Goal: Task Accomplishment & Management: Manage account settings

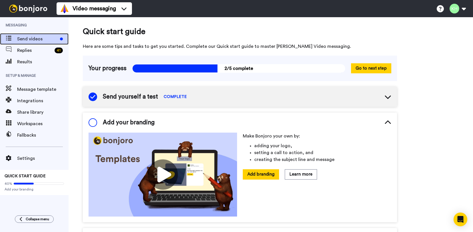
click at [30, 38] on span "Send videos" at bounding box center [37, 38] width 41 height 7
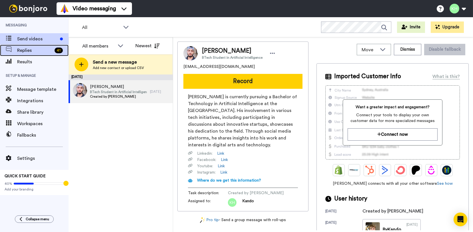
click at [24, 51] on span "Replies" at bounding box center [34, 50] width 35 height 7
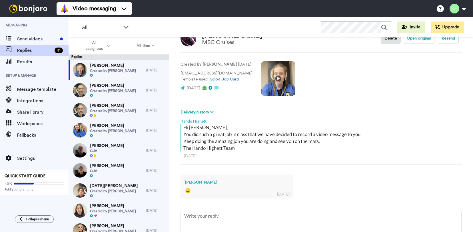
scroll to position [57, 0]
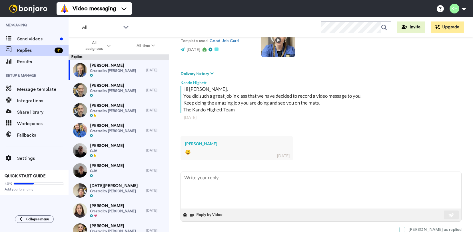
click at [433, 228] on div "[PERSON_NAME] as replied" at bounding box center [435, 229] width 53 height 6
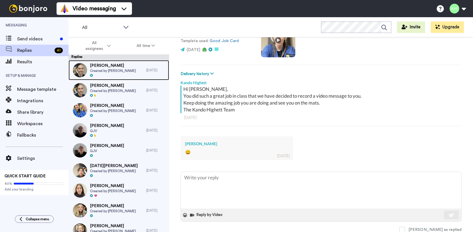
click at [118, 70] on span "Created by [PERSON_NAME]" at bounding box center [113, 70] width 46 height 5
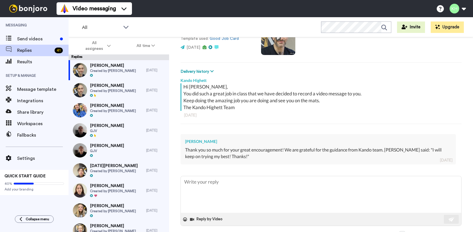
scroll to position [63, 0]
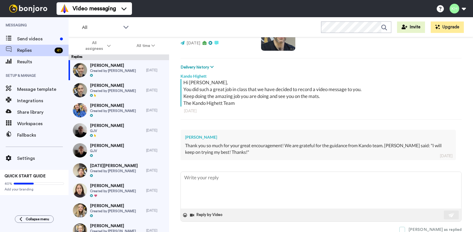
click at [443, 228] on div "[PERSON_NAME] as replied" at bounding box center [435, 229] width 53 height 6
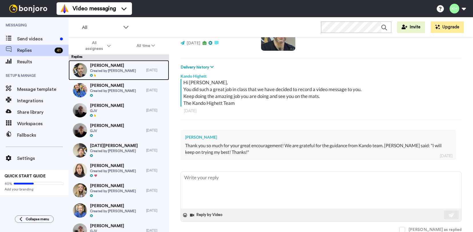
click at [113, 71] on span "Created by [PERSON_NAME]" at bounding box center [113, 70] width 46 height 5
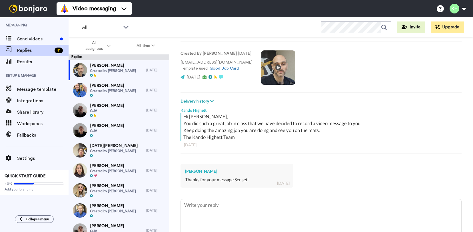
scroll to position [57, 0]
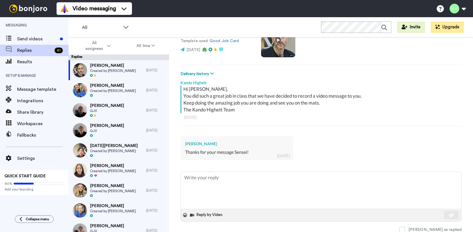
click at [426, 227] on label "[PERSON_NAME] as replied" at bounding box center [431, 229] width 62 height 6
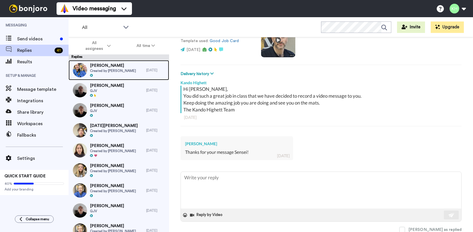
click at [120, 66] on span "[PERSON_NAME]" at bounding box center [113, 66] width 46 height 6
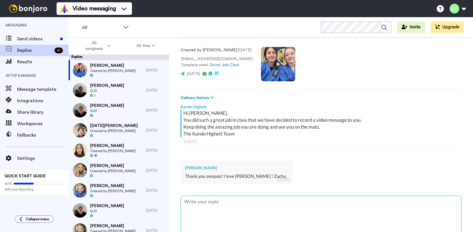
scroll to position [57, 0]
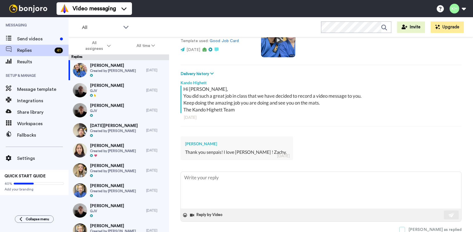
click at [427, 228] on label "[PERSON_NAME] as replied" at bounding box center [431, 229] width 62 height 6
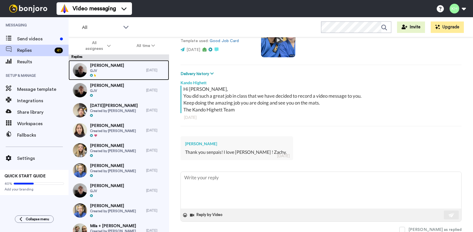
click at [125, 71] on div "[PERSON_NAME] GJV" at bounding box center [108, 70] width 78 height 20
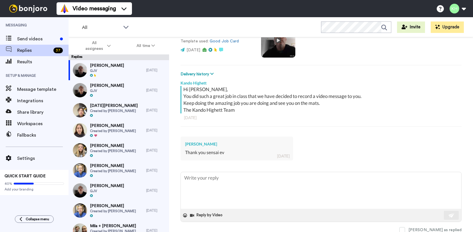
scroll to position [57, 0]
click at [439, 228] on div "[PERSON_NAME] as replied" at bounding box center [435, 229] width 53 height 6
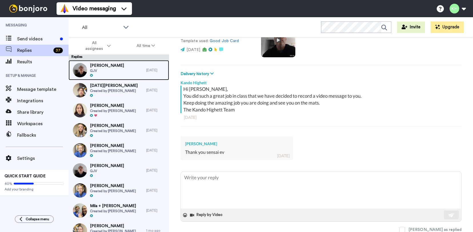
click at [110, 73] on div at bounding box center [107, 75] width 34 height 4
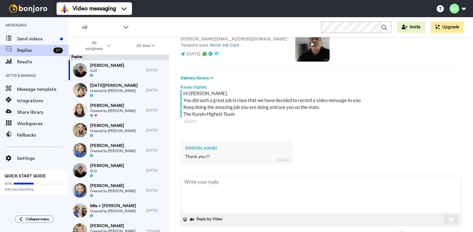
scroll to position [57, 0]
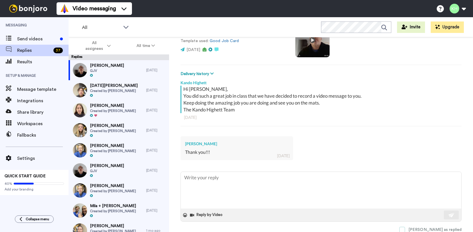
click at [431, 229] on div "[PERSON_NAME] as replied" at bounding box center [435, 229] width 53 height 6
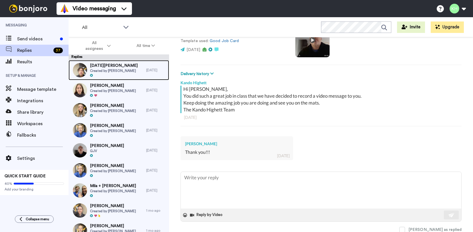
click at [116, 67] on span "[DATE][PERSON_NAME]" at bounding box center [114, 66] width 48 height 6
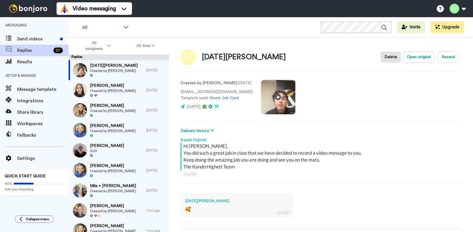
scroll to position [57, 0]
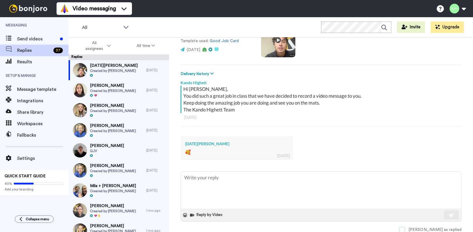
click at [433, 227] on div "[PERSON_NAME] as replied" at bounding box center [435, 229] width 53 height 6
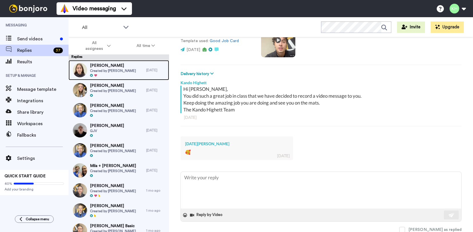
click at [117, 71] on span "Created by [PERSON_NAME]" at bounding box center [113, 70] width 46 height 5
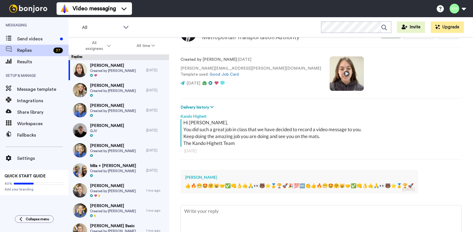
scroll to position [57, 0]
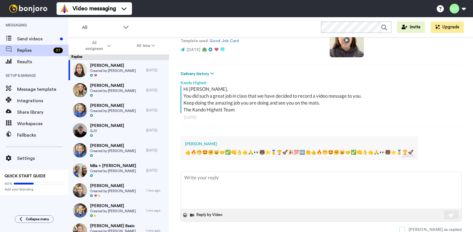
click at [440, 226] on div "[PERSON_NAME] as replied" at bounding box center [435, 229] width 53 height 6
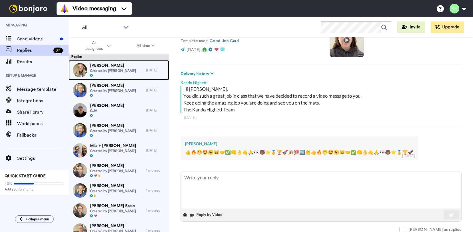
click at [114, 65] on span "[PERSON_NAME]" at bounding box center [113, 66] width 46 height 6
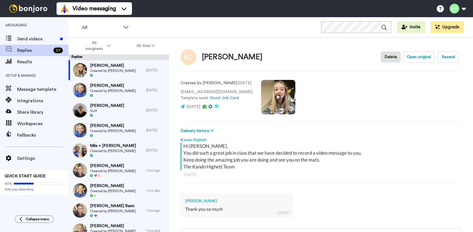
scroll to position [57, 0]
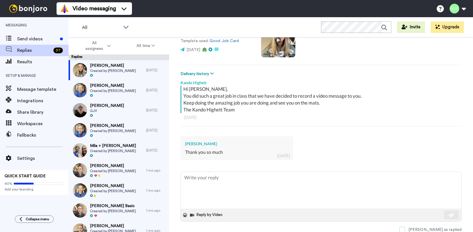
click at [405, 227] on span at bounding box center [403, 229] width 6 height 6
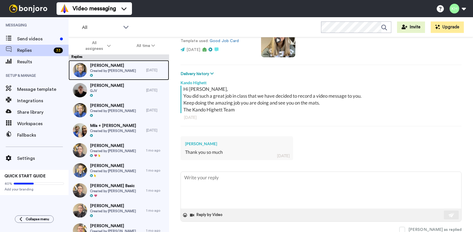
click at [112, 70] on span "Created by [PERSON_NAME]" at bounding box center [113, 70] width 46 height 5
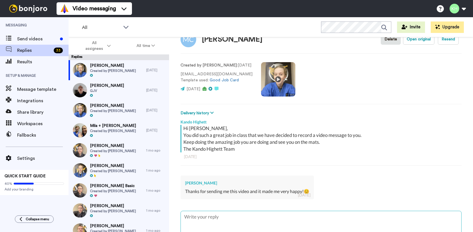
scroll to position [57, 0]
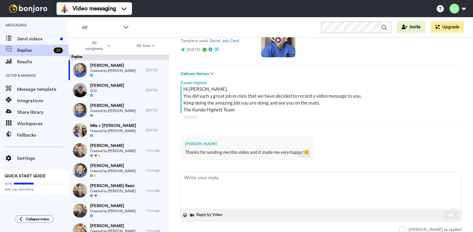
click at [432, 230] on div "[PERSON_NAME] as replied" at bounding box center [435, 229] width 53 height 6
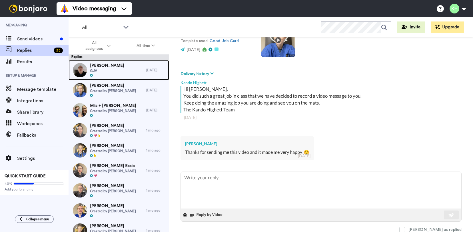
click at [109, 65] on span "[PERSON_NAME]" at bounding box center [107, 66] width 34 height 6
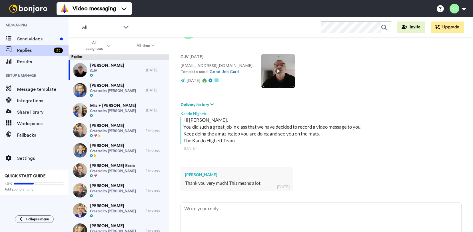
scroll to position [57, 0]
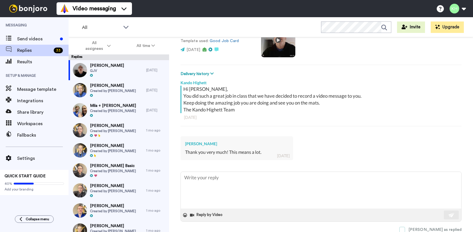
click at [437, 230] on div "[PERSON_NAME] as replied" at bounding box center [435, 229] width 53 height 6
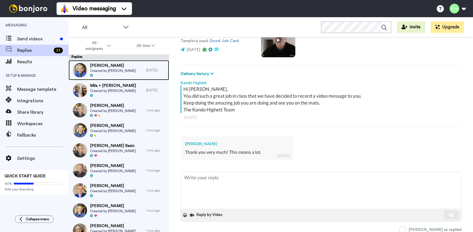
click at [110, 72] on span "Created by [PERSON_NAME]" at bounding box center [113, 70] width 46 height 5
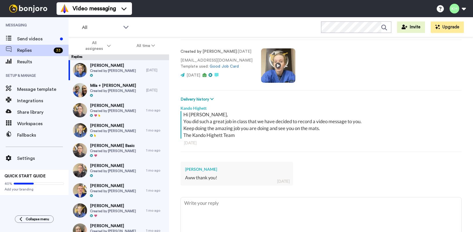
scroll to position [57, 0]
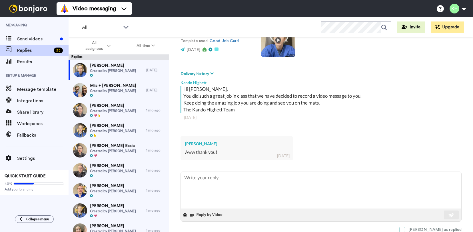
click at [428, 227] on label "[PERSON_NAME] as replied" at bounding box center [431, 229] width 62 height 6
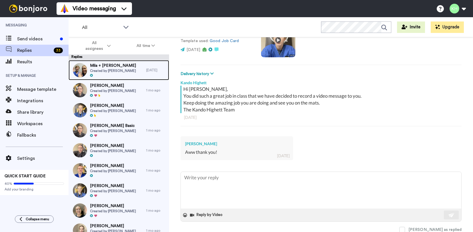
click at [109, 67] on span "Mila + [PERSON_NAME]" at bounding box center [113, 66] width 46 height 6
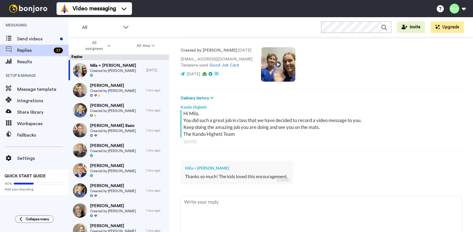
scroll to position [57, 0]
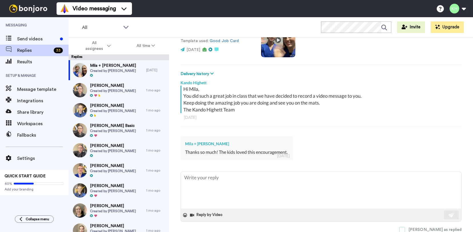
click at [438, 227] on div "[PERSON_NAME] as replied" at bounding box center [435, 229] width 53 height 6
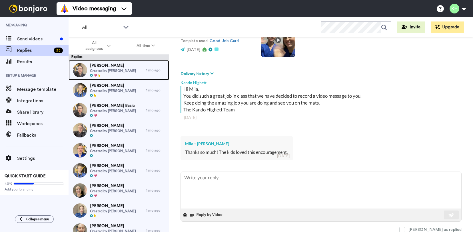
click at [114, 74] on div at bounding box center [113, 75] width 46 height 4
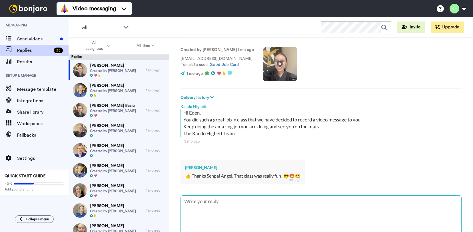
scroll to position [57, 0]
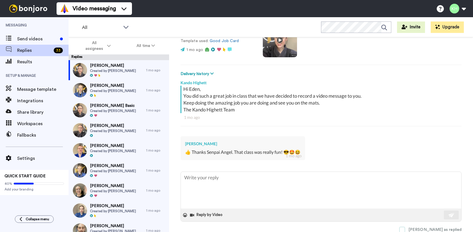
click at [443, 227] on div "[PERSON_NAME] as replied" at bounding box center [435, 229] width 53 height 6
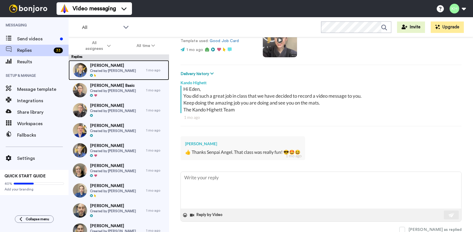
click at [116, 70] on span "Created by [PERSON_NAME]" at bounding box center [113, 70] width 46 height 5
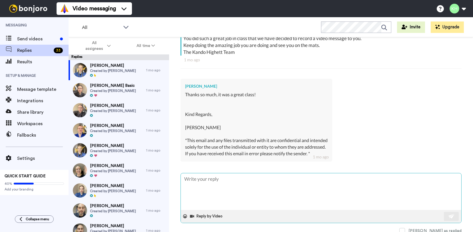
scroll to position [116, 0]
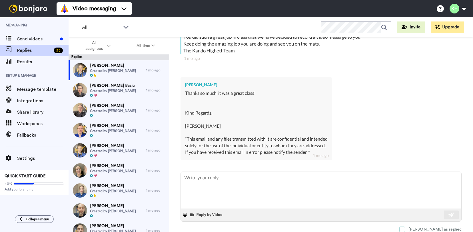
click at [440, 228] on div "[PERSON_NAME] as replied" at bounding box center [435, 229] width 53 height 6
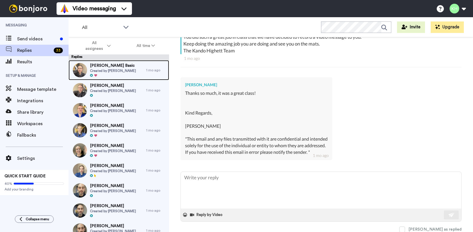
click at [123, 69] on span "Created by [PERSON_NAME]" at bounding box center [113, 70] width 46 height 5
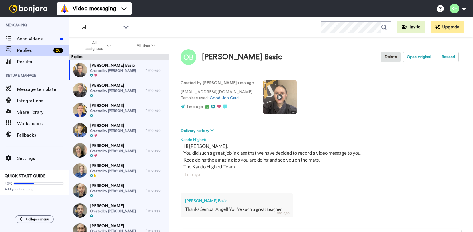
scroll to position [57, 0]
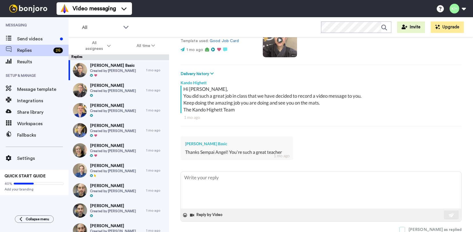
click at [405, 228] on span at bounding box center [403, 229] width 6 height 6
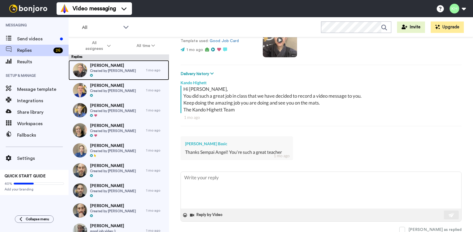
click at [109, 68] on span "Created by [PERSON_NAME]" at bounding box center [113, 70] width 46 height 5
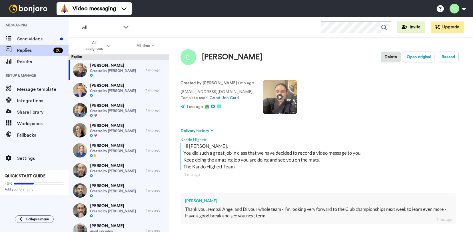
scroll to position [63, 0]
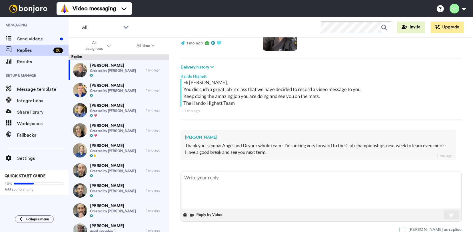
click at [436, 227] on div "[PERSON_NAME] as replied" at bounding box center [435, 229] width 53 height 6
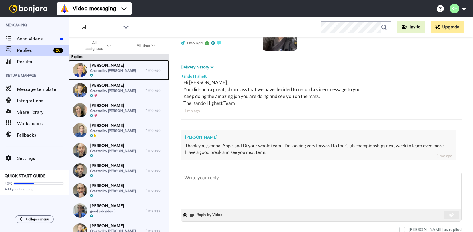
click at [113, 65] on span "[PERSON_NAME]" at bounding box center [113, 66] width 46 height 6
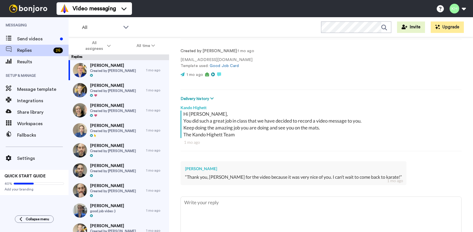
scroll to position [57, 0]
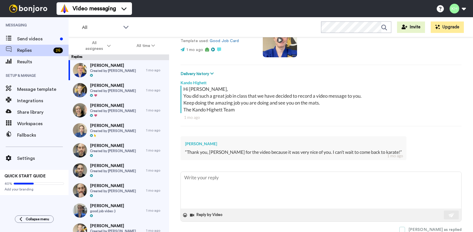
click at [433, 229] on div "[PERSON_NAME] as replied" at bounding box center [435, 229] width 53 height 6
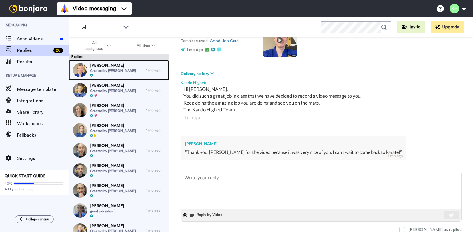
click at [112, 66] on span "[PERSON_NAME]" at bounding box center [113, 66] width 46 height 6
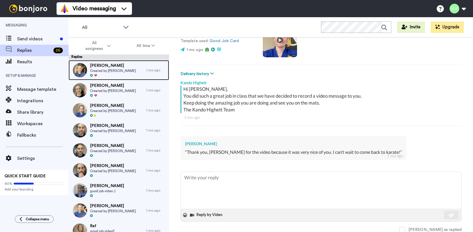
click at [112, 66] on span "[PERSON_NAME]" at bounding box center [113, 66] width 46 height 6
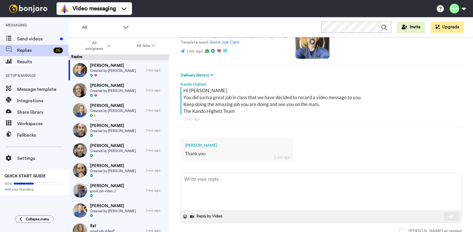
scroll to position [57, 0]
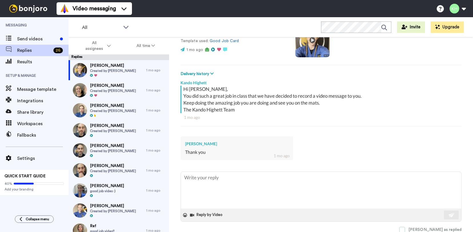
click at [405, 230] on span at bounding box center [403, 229] width 6 height 6
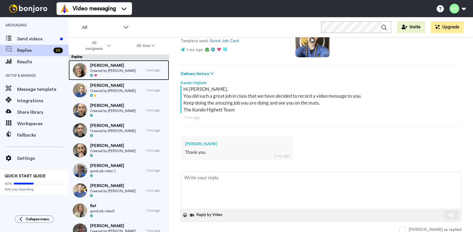
click at [123, 72] on span "Created by [PERSON_NAME]" at bounding box center [113, 70] width 46 height 5
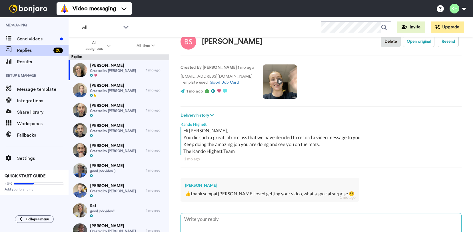
scroll to position [57, 0]
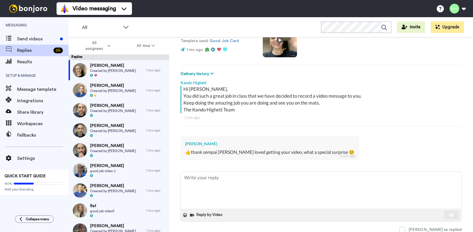
click at [437, 226] on div "[PERSON_NAME] as replied" at bounding box center [435, 229] width 53 height 6
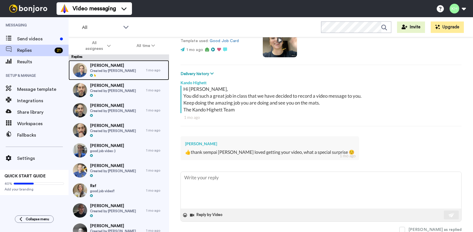
click at [96, 61] on div "[PERSON_NAME] Created by [PERSON_NAME]" at bounding box center [108, 70] width 78 height 20
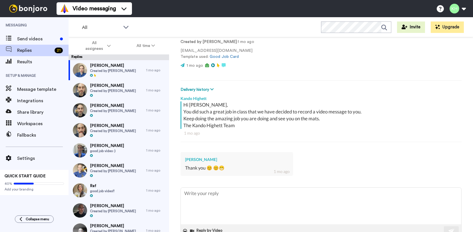
scroll to position [57, 0]
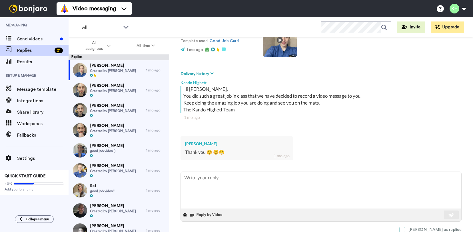
click at [438, 226] on div "[PERSON_NAME] as replied" at bounding box center [435, 229] width 53 height 6
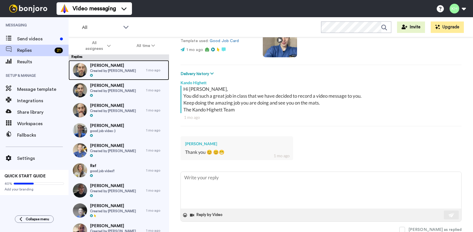
click at [100, 65] on span "[PERSON_NAME]" at bounding box center [113, 66] width 46 height 6
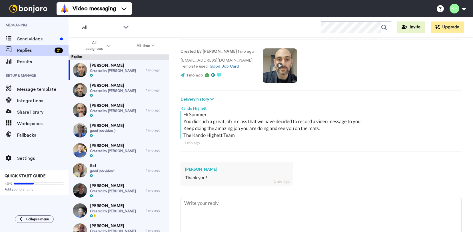
scroll to position [57, 0]
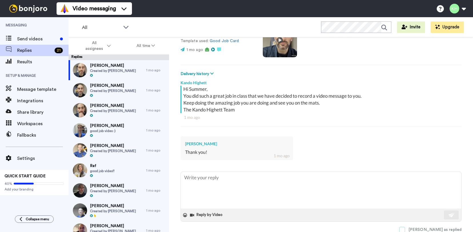
click at [436, 228] on div "[PERSON_NAME] as replied" at bounding box center [435, 229] width 53 height 6
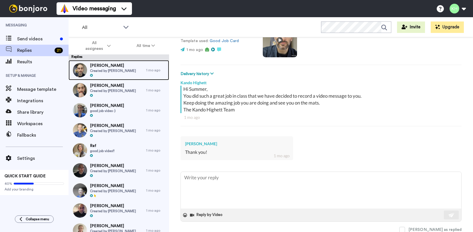
click at [113, 68] on span "Created by [PERSON_NAME]" at bounding box center [113, 70] width 46 height 5
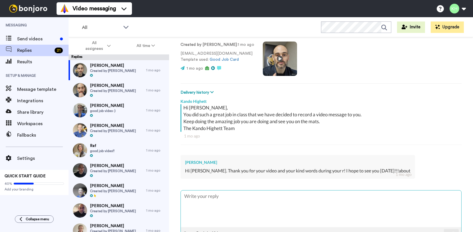
scroll to position [57, 0]
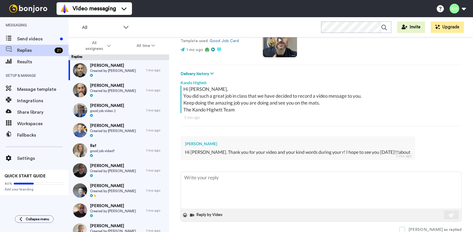
click at [445, 229] on div "[PERSON_NAME] as replied" at bounding box center [435, 229] width 53 height 6
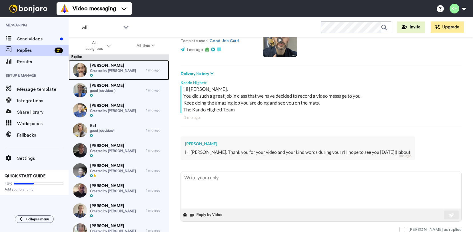
click at [106, 69] on span "Created by [PERSON_NAME]" at bounding box center [113, 70] width 46 height 5
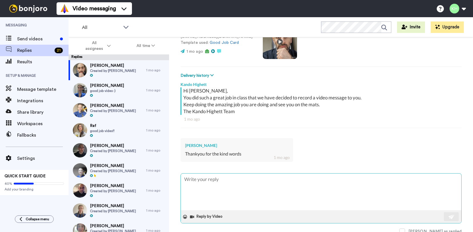
scroll to position [57, 0]
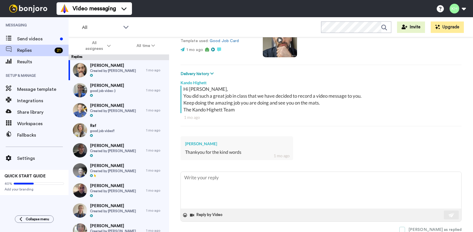
click at [440, 229] on div "[PERSON_NAME] as replied" at bounding box center [435, 229] width 53 height 6
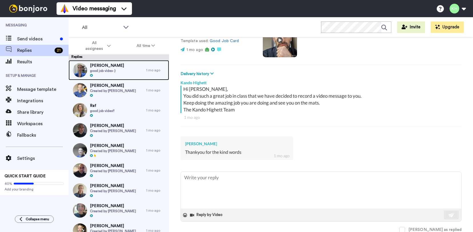
click at [116, 74] on div "[PERSON_NAME] good job video :)" at bounding box center [108, 70] width 78 height 20
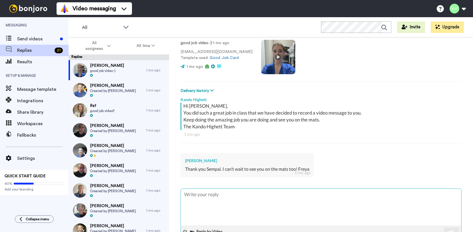
scroll to position [57, 0]
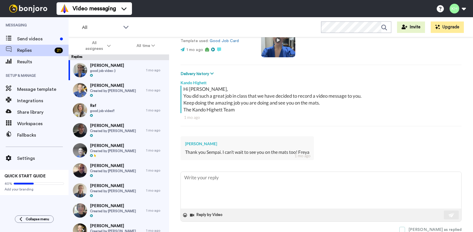
click at [405, 226] on span at bounding box center [403, 229] width 6 height 6
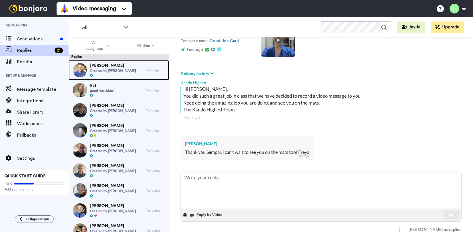
click at [121, 65] on span "[PERSON_NAME]" at bounding box center [113, 66] width 46 height 6
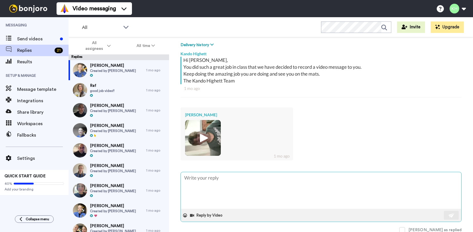
scroll to position [86, 0]
click at [429, 229] on label "[PERSON_NAME] as replied" at bounding box center [431, 229] width 62 height 6
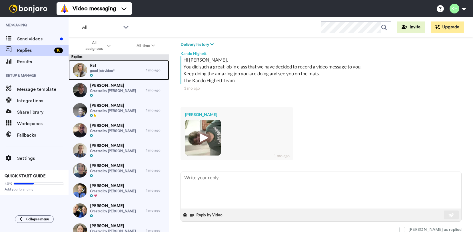
click at [115, 70] on span "good job video!!" at bounding box center [102, 70] width 25 height 5
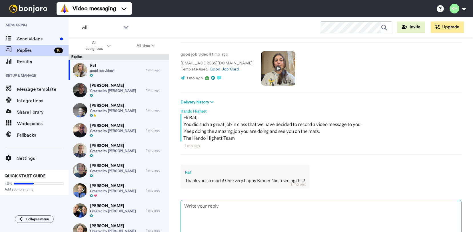
scroll to position [57, 0]
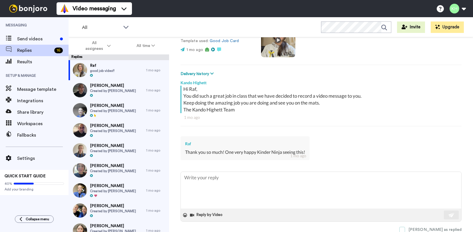
click at [436, 228] on div "[PERSON_NAME] as replied" at bounding box center [435, 229] width 53 height 6
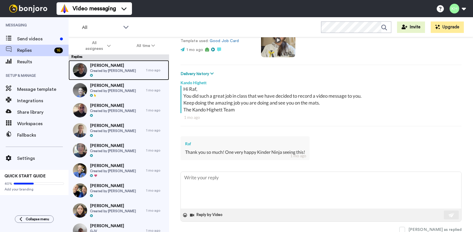
click at [107, 65] on span "[PERSON_NAME]" at bounding box center [113, 66] width 46 height 6
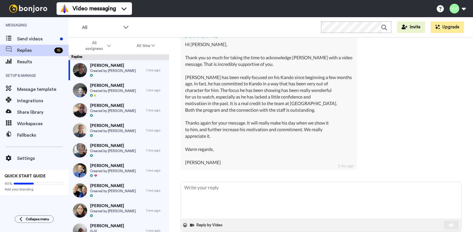
scroll to position [175, 0]
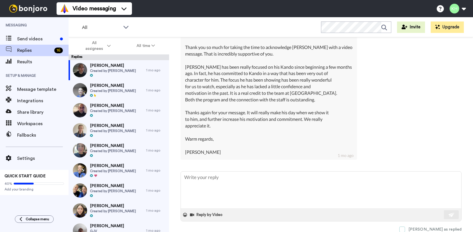
click at [429, 230] on label "[PERSON_NAME] as replied" at bounding box center [431, 229] width 62 height 6
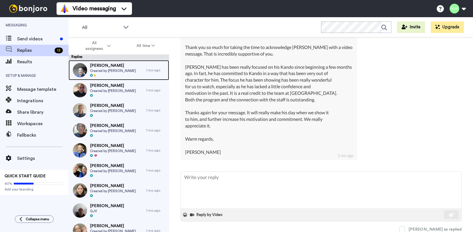
click at [121, 75] on div at bounding box center [113, 75] width 46 height 4
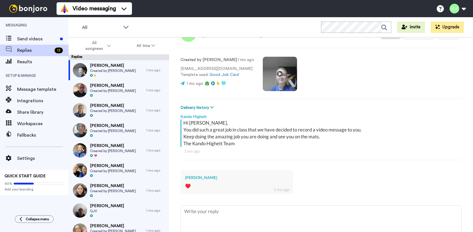
scroll to position [57, 0]
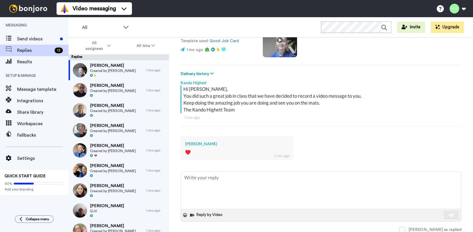
click at [427, 230] on label "[PERSON_NAME] as replied" at bounding box center [431, 229] width 62 height 6
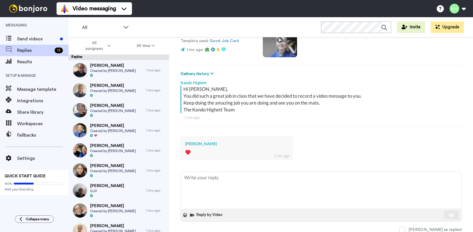
click at [130, 59] on div "Replies" at bounding box center [119, 57] width 101 height 6
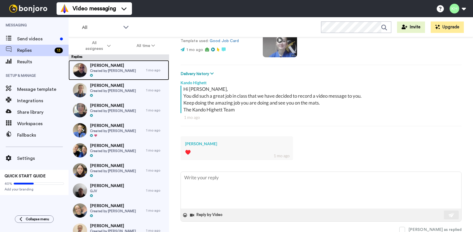
click at [124, 66] on span "[PERSON_NAME]" at bounding box center [113, 66] width 46 height 6
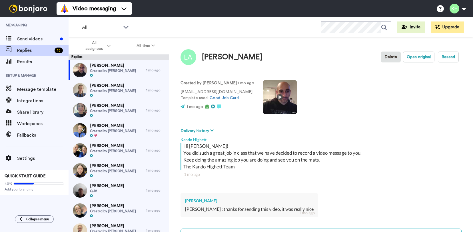
scroll to position [57, 0]
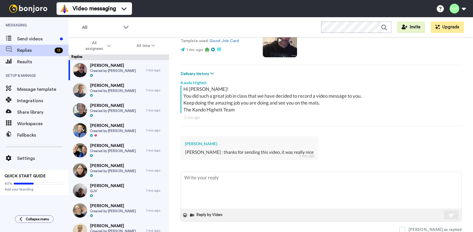
click at [439, 228] on div "[PERSON_NAME] as replied" at bounding box center [435, 229] width 53 height 6
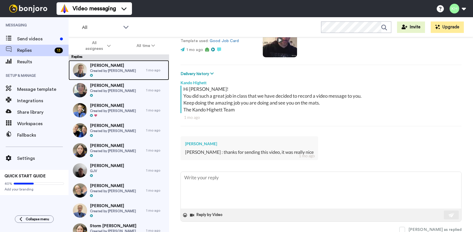
click at [117, 68] on span "[PERSON_NAME]" at bounding box center [113, 66] width 46 height 6
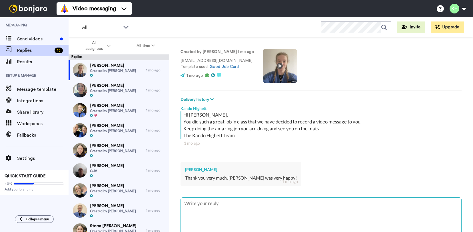
scroll to position [57, 0]
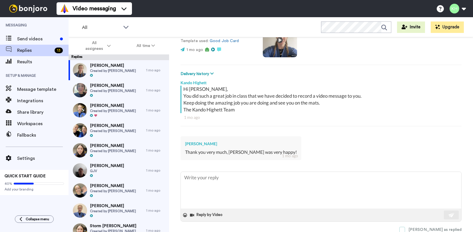
click at [405, 229] on span at bounding box center [403, 229] width 6 height 6
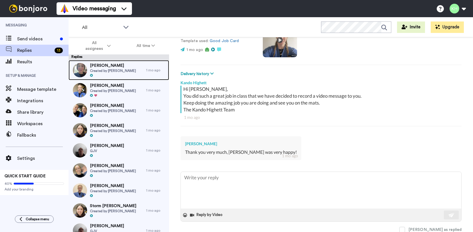
click at [123, 67] on span "[PERSON_NAME]" at bounding box center [113, 66] width 46 height 6
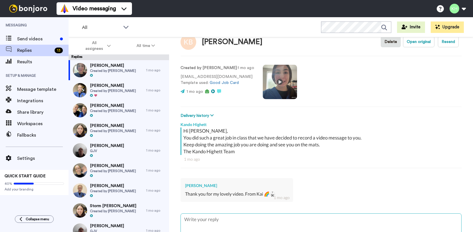
scroll to position [57, 0]
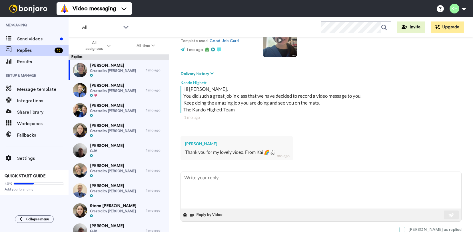
click at [405, 226] on span at bounding box center [403, 229] width 6 height 6
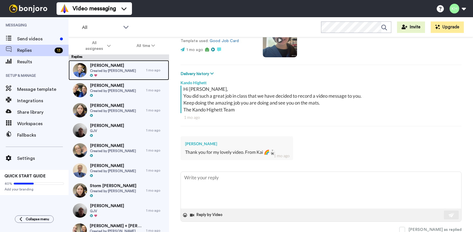
click at [111, 69] on span "Created by [PERSON_NAME]" at bounding box center [113, 70] width 46 height 5
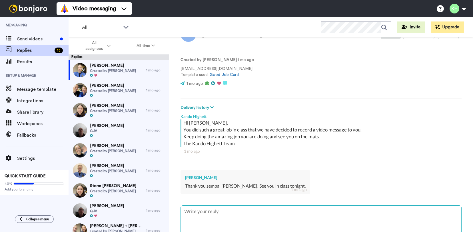
scroll to position [57, 0]
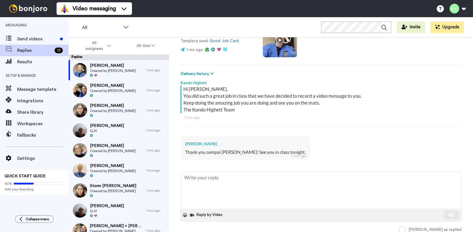
drag, startPoint x: 423, startPoint y: 230, endPoint x: 418, endPoint y: 226, distance: 6.5
click at [405, 230] on span at bounding box center [403, 229] width 6 height 6
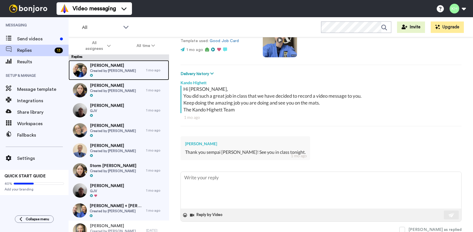
click at [100, 71] on span "Created by [PERSON_NAME]" at bounding box center [113, 70] width 46 height 5
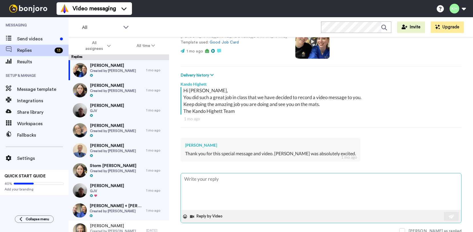
scroll to position [57, 0]
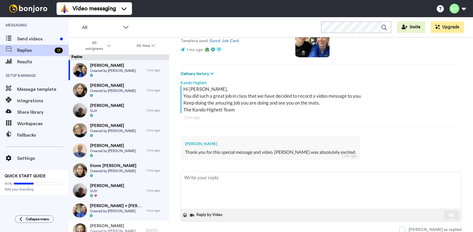
click at [433, 227] on div "[PERSON_NAME] as replied" at bounding box center [435, 229] width 53 height 6
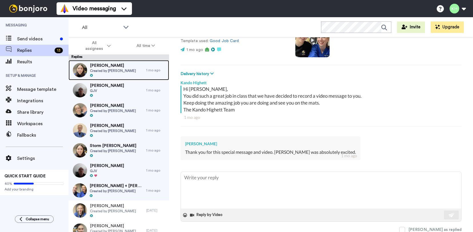
click at [133, 70] on div "[PERSON_NAME] Created by [PERSON_NAME]" at bounding box center [108, 70] width 78 height 20
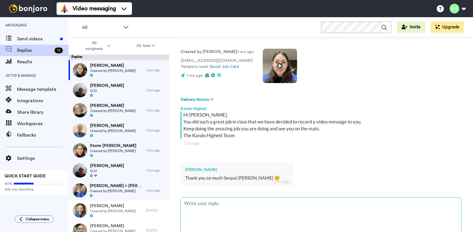
scroll to position [57, 0]
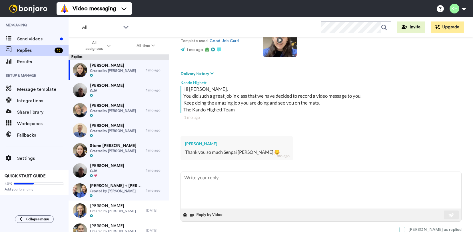
click at [436, 226] on div "[PERSON_NAME] as replied" at bounding box center [435, 229] width 53 height 6
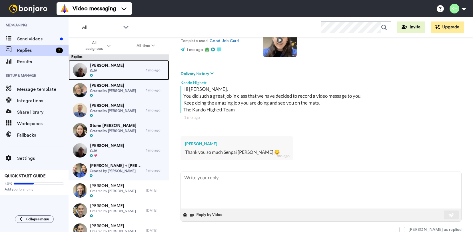
click at [122, 69] on div "[PERSON_NAME] GJV" at bounding box center [108, 70] width 78 height 20
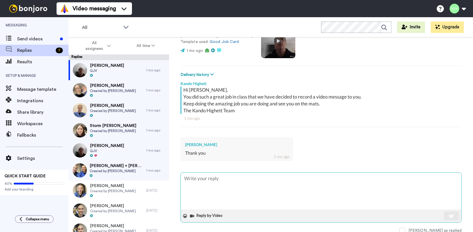
scroll to position [57, 0]
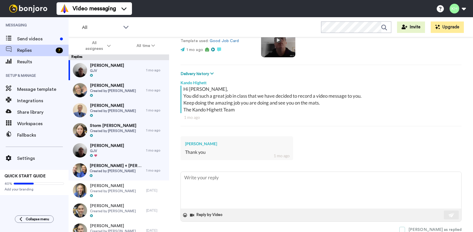
click at [431, 230] on div "[PERSON_NAME] as replied" at bounding box center [435, 229] width 53 height 6
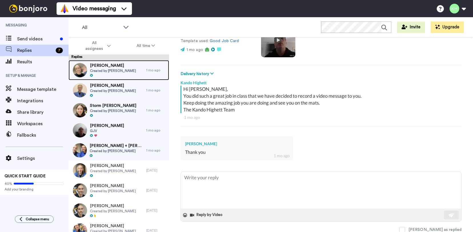
drag, startPoint x: 103, startPoint y: 71, endPoint x: 127, endPoint y: 81, distance: 25.9
click at [103, 71] on span "Created by [PERSON_NAME]" at bounding box center [113, 70] width 46 height 5
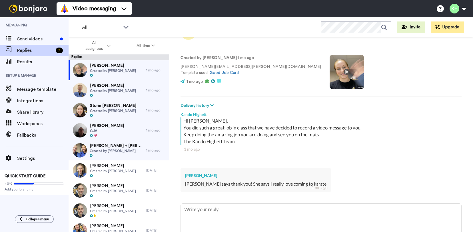
scroll to position [57, 0]
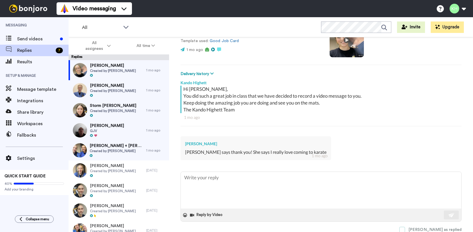
click at [433, 226] on div "[PERSON_NAME] as replied" at bounding box center [435, 229] width 53 height 6
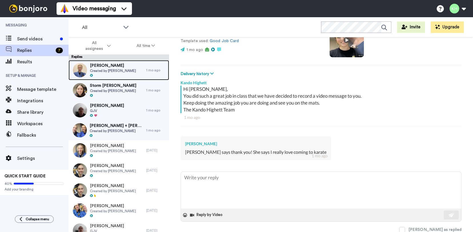
click at [110, 70] on span "Created by [PERSON_NAME]" at bounding box center [113, 70] width 46 height 5
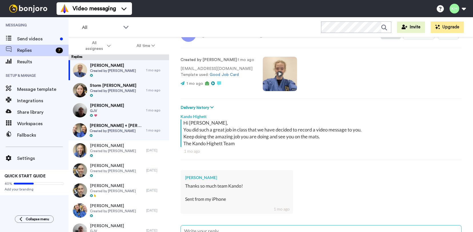
scroll to position [77, 0]
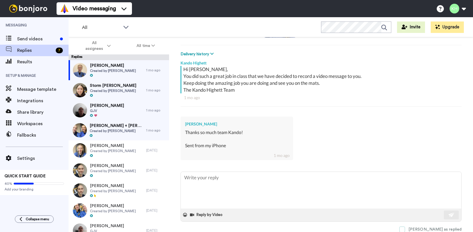
click at [427, 227] on label "[PERSON_NAME] as replied" at bounding box center [431, 229] width 62 height 6
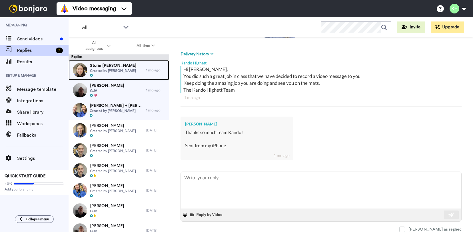
click at [117, 76] on div at bounding box center [113, 75] width 46 height 4
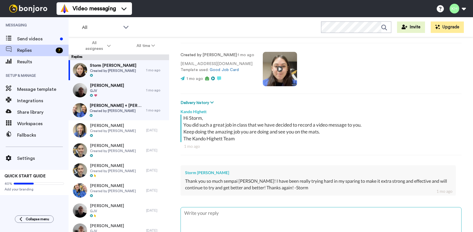
scroll to position [63, 0]
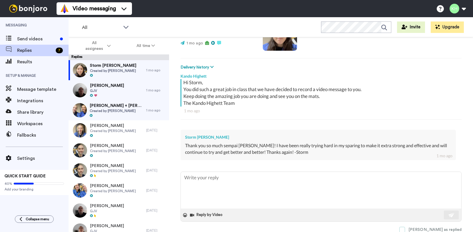
click at [435, 227] on div "[PERSON_NAME] as replied" at bounding box center [435, 229] width 53 height 6
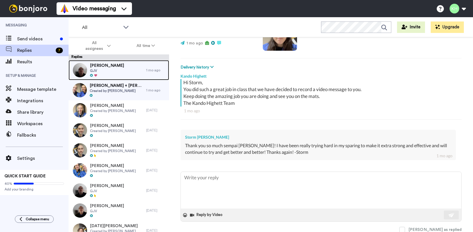
click at [112, 71] on span "GJV" at bounding box center [107, 70] width 34 height 5
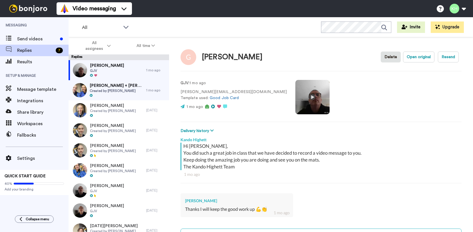
scroll to position [57, 0]
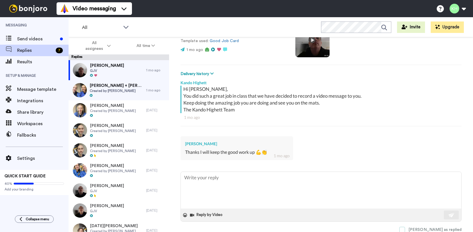
click at [426, 227] on label "[PERSON_NAME] as replied" at bounding box center [431, 229] width 62 height 6
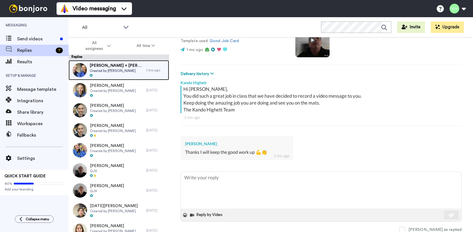
click at [111, 71] on span "Created by [PERSON_NAME]" at bounding box center [117, 70] width 54 height 5
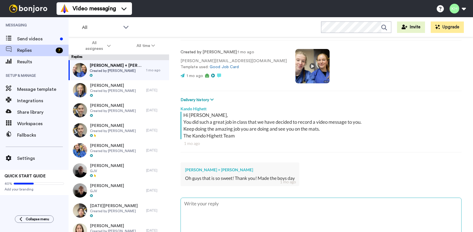
scroll to position [57, 0]
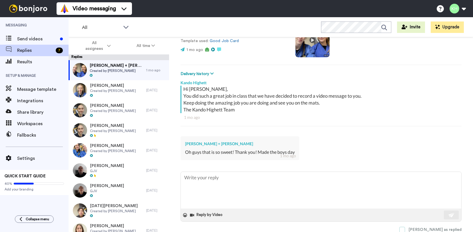
click at [437, 229] on div "[PERSON_NAME] as replied" at bounding box center [435, 229] width 53 height 6
type textarea "x"
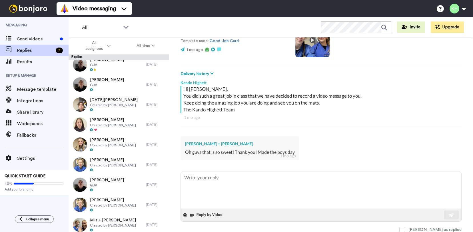
scroll to position [0, 0]
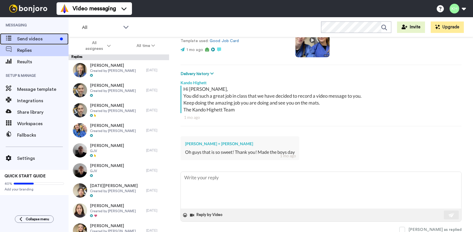
click at [20, 39] on span "Send videos" at bounding box center [37, 38] width 41 height 7
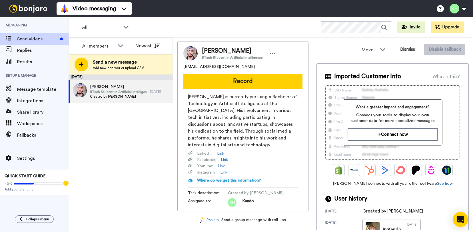
click at [455, 217] on div "Open Intercom Messenger" at bounding box center [460, 219] width 15 height 15
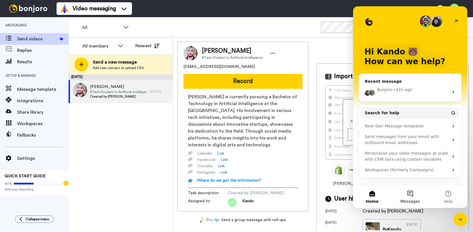
click at [411, 196] on button "Messages" at bounding box center [410, 196] width 38 height 23
